Goal: Entertainment & Leisure: Consume media (video, audio)

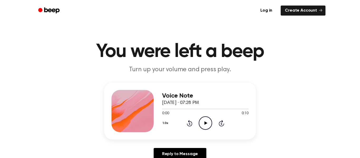
click at [208, 125] on icon "Play Audio" at bounding box center [205, 122] width 13 height 13
click at [208, 122] on icon "Play Audio" at bounding box center [205, 122] width 13 height 13
click at [203, 117] on circle at bounding box center [205, 123] width 13 height 13
click at [206, 131] on div "Voice Note September 24, 2025 · 07:29 PM 0:00 0:09 Your browser does not suppor…" at bounding box center [205, 111] width 87 height 42
click at [207, 119] on icon "Play Audio" at bounding box center [205, 122] width 13 height 13
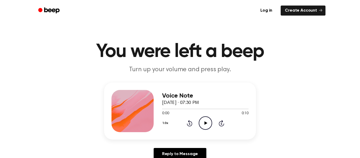
click at [205, 128] on icon "Play Audio" at bounding box center [205, 122] width 13 height 13
click at [205, 124] on icon at bounding box center [205, 122] width 3 height 3
click at [206, 126] on icon "Play Audio" at bounding box center [205, 122] width 13 height 13
click at [207, 126] on icon "Play Audio" at bounding box center [205, 122] width 13 height 13
click at [202, 126] on icon "Play Audio" at bounding box center [205, 122] width 13 height 13
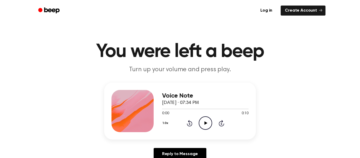
click at [204, 124] on icon "Play Audio" at bounding box center [205, 122] width 13 height 13
click at [201, 129] on icon "Play Audio" at bounding box center [205, 122] width 13 height 13
click at [211, 124] on icon "Play Audio" at bounding box center [205, 122] width 13 height 13
click at [207, 121] on icon "Play Audio" at bounding box center [205, 122] width 13 height 13
click at [205, 122] on icon at bounding box center [205, 122] width 3 height 3
